Goal: Navigation & Orientation: Find specific page/section

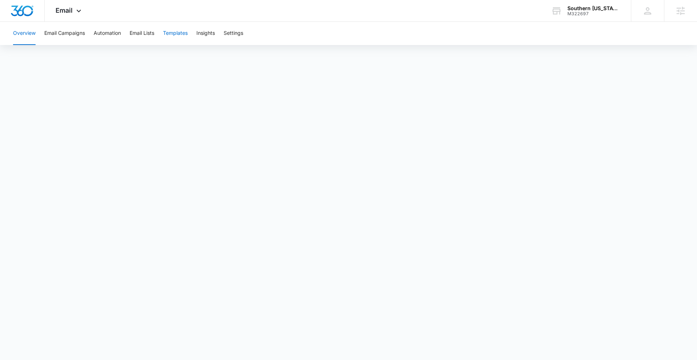
click at [170, 36] on button "Templates" at bounding box center [175, 33] width 25 height 23
click at [96, 30] on button "Automation" at bounding box center [107, 33] width 27 height 23
click at [63, 30] on button "Email Campaigns" at bounding box center [64, 33] width 41 height 23
click at [171, 32] on button "Templates" at bounding box center [175, 33] width 25 height 23
click at [70, 9] on span "Email" at bounding box center [64, 11] width 17 height 8
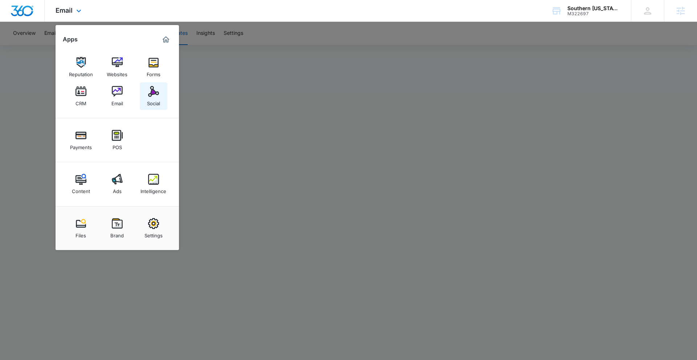
click at [165, 95] on link "Social" at bounding box center [154, 96] width 28 height 28
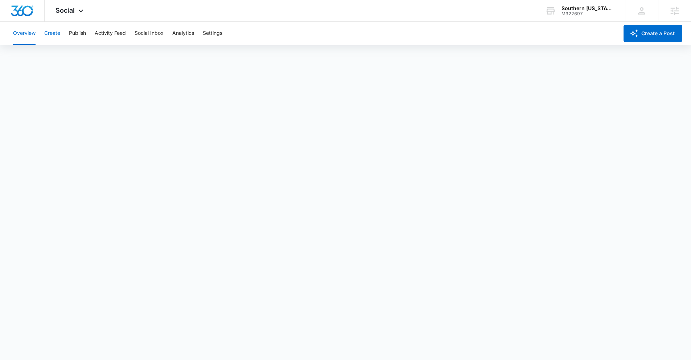
click at [52, 34] on button "Create" at bounding box center [52, 33] width 16 height 23
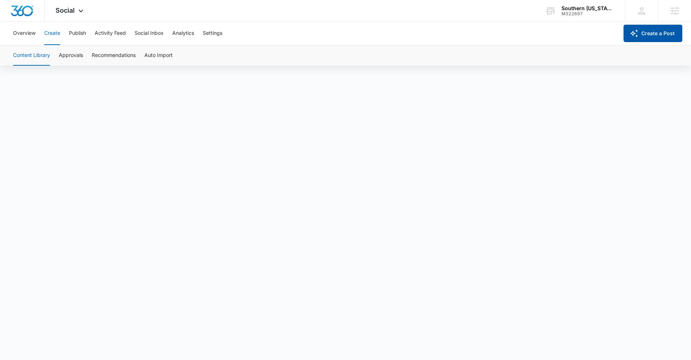
click at [649, 40] on button "Create a Post" at bounding box center [653, 33] width 59 height 17
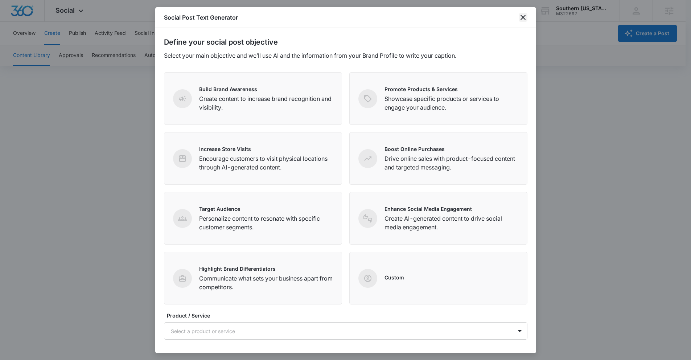
click at [521, 17] on icon "close" at bounding box center [523, 17] width 9 height 9
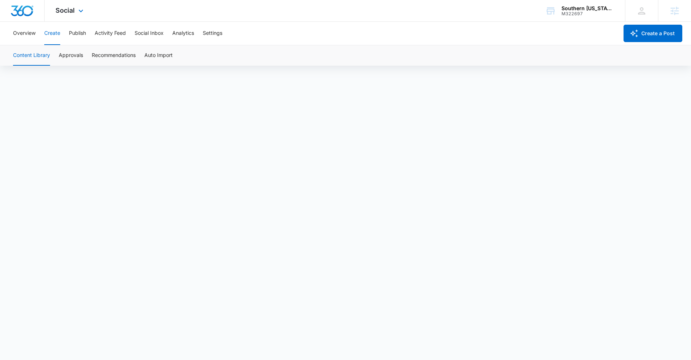
click at [68, 15] on div "Social Apps Reputation Websites Forms CRM Email Social Payments POS Content Ads…" at bounding box center [71, 10] width 52 height 21
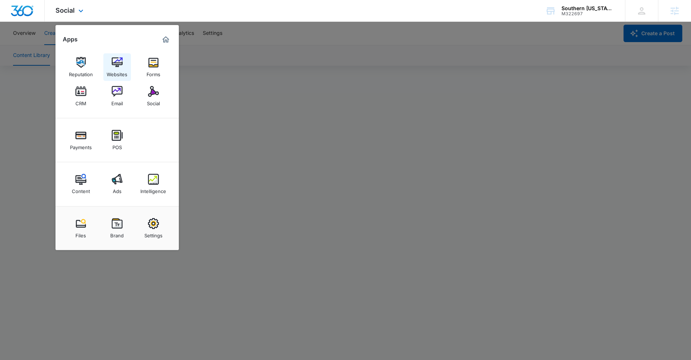
click at [126, 70] on div "Websites" at bounding box center [117, 72] width 21 height 9
